Goal: Task Accomplishment & Management: Use online tool/utility

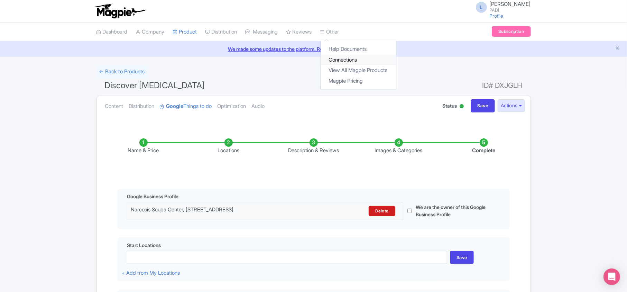
click at [311, 59] on link "Connections" at bounding box center [358, 60] width 75 height 11
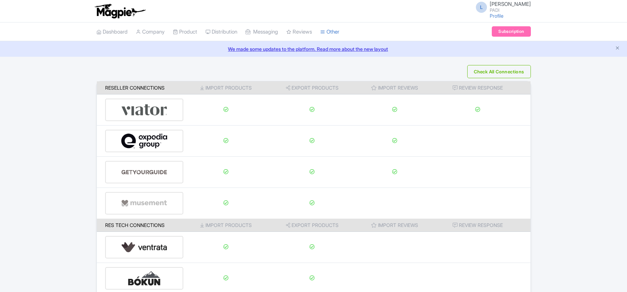
scroll to position [109, 0]
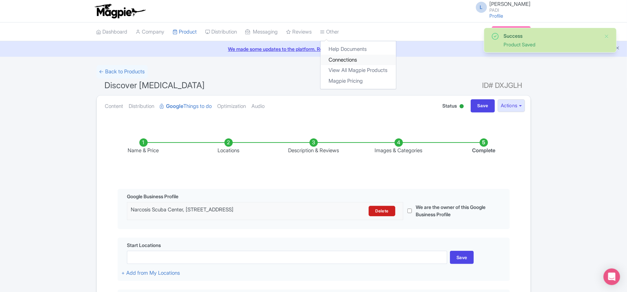
click at [351, 60] on link "Connections" at bounding box center [358, 60] width 75 height 11
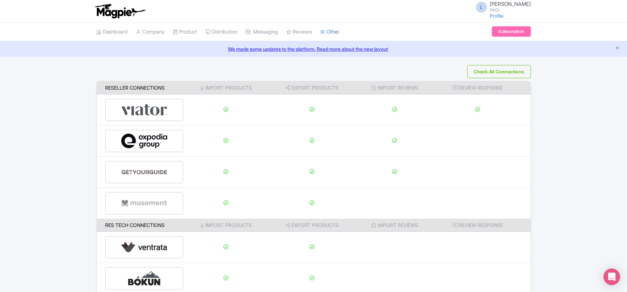
scroll to position [109, 0]
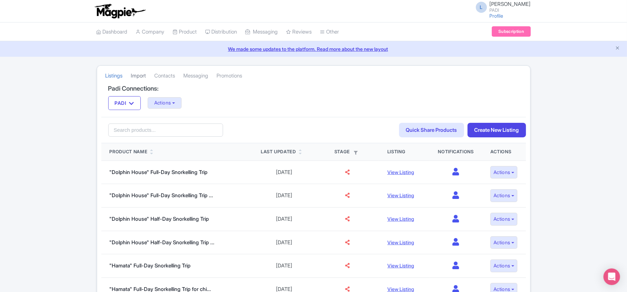
click at [142, 76] on link "Import" at bounding box center [138, 75] width 15 height 19
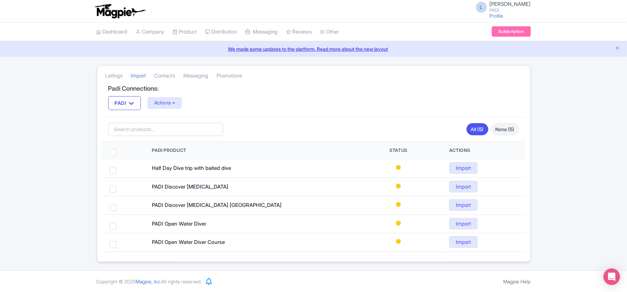
click at [572, 128] on div "Listings Import Contacts Messaging Promotions Padi Connections: PADI PADI Actio…" at bounding box center [313, 163] width 627 height 197
